Goal: Task Accomplishment & Management: Use online tool/utility

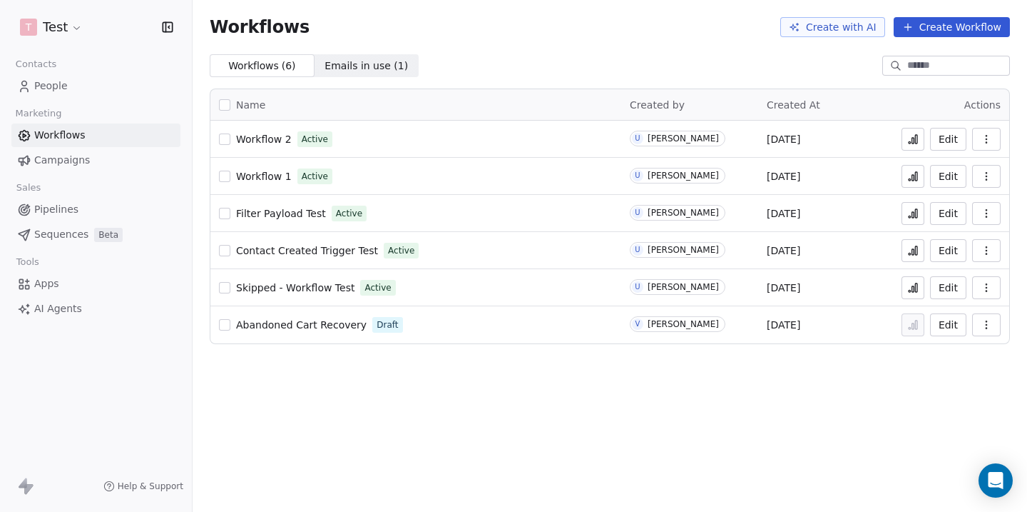
click at [58, 28] on html "T Test Contacts People Marketing Workflows Campaigns Sales Pipelines Sequences …" at bounding box center [513, 256] width 1027 height 512
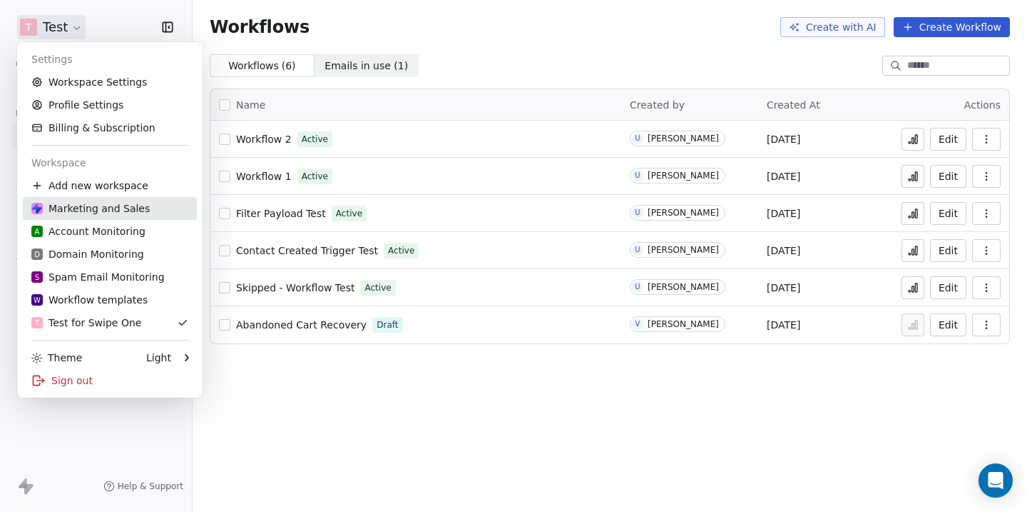
click at [92, 210] on div "Marketing and Sales" at bounding box center [90, 208] width 118 height 14
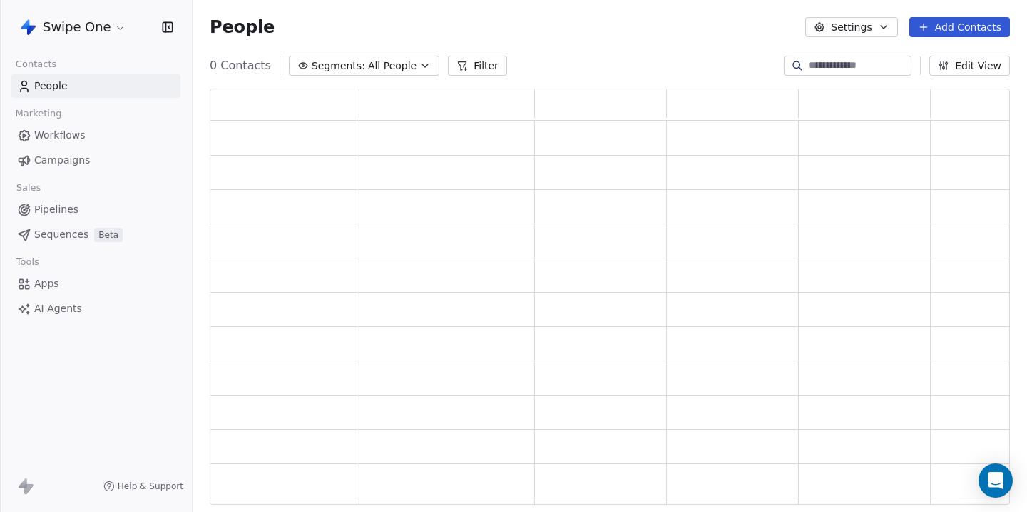
scroll to position [416, 800]
click at [66, 131] on span "Workflows" at bounding box center [59, 135] width 51 height 15
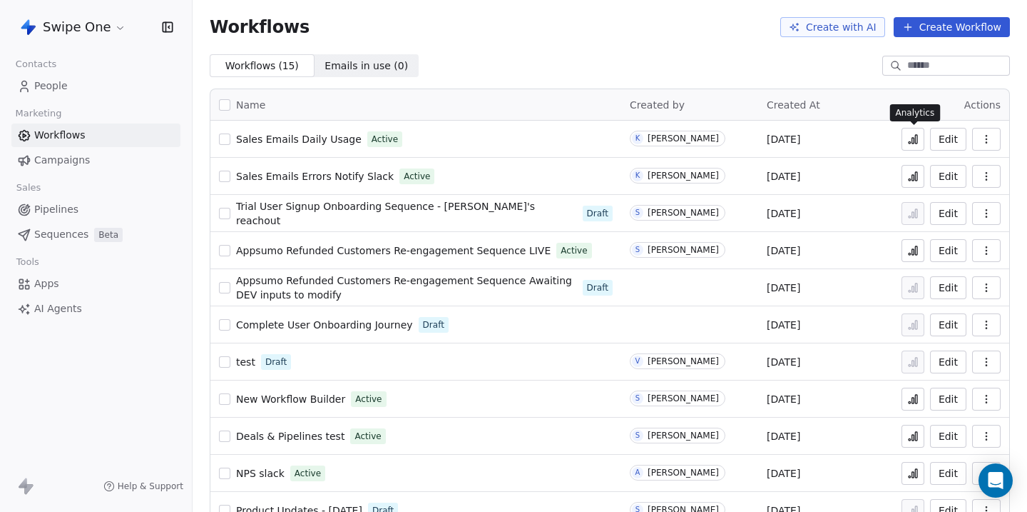
click at [910, 141] on icon at bounding box center [912, 138] width 11 height 11
